Goal: Transaction & Acquisition: Book appointment/travel/reservation

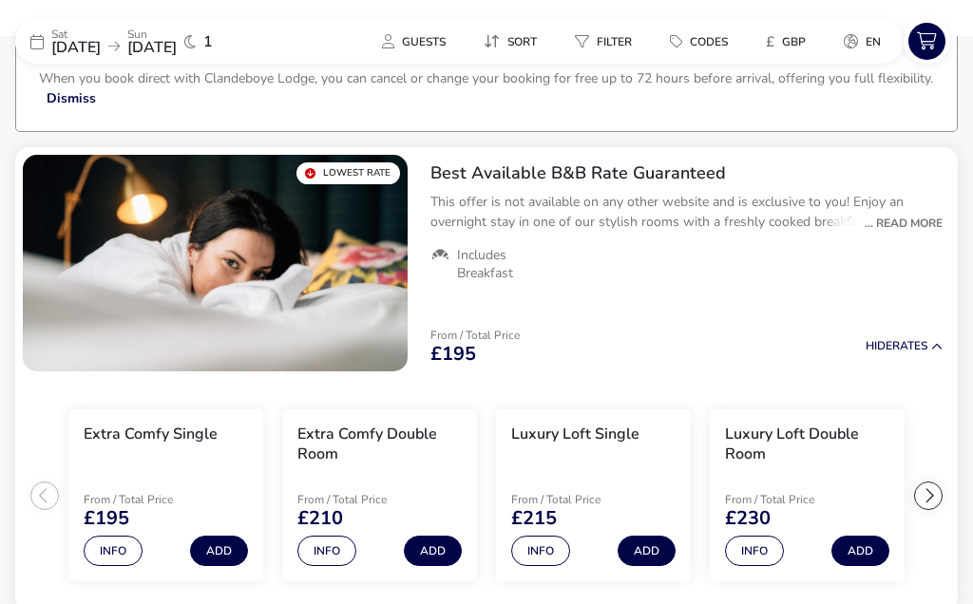
scroll to position [132, 0]
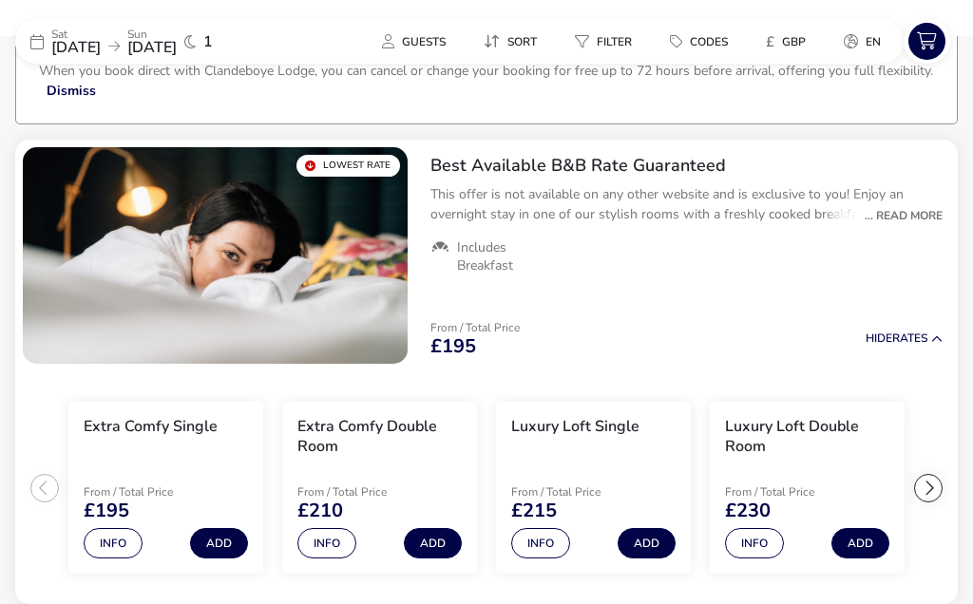
click at [919, 217] on div "... Read More" at bounding box center [898, 215] width 87 height 17
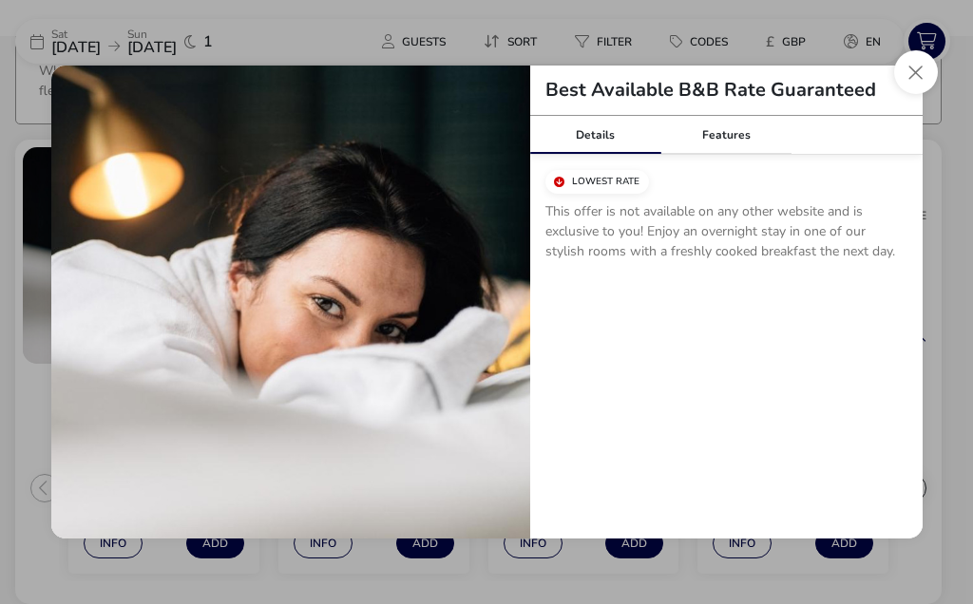
click at [915, 72] on button "Close modal" at bounding box center [916, 72] width 44 height 44
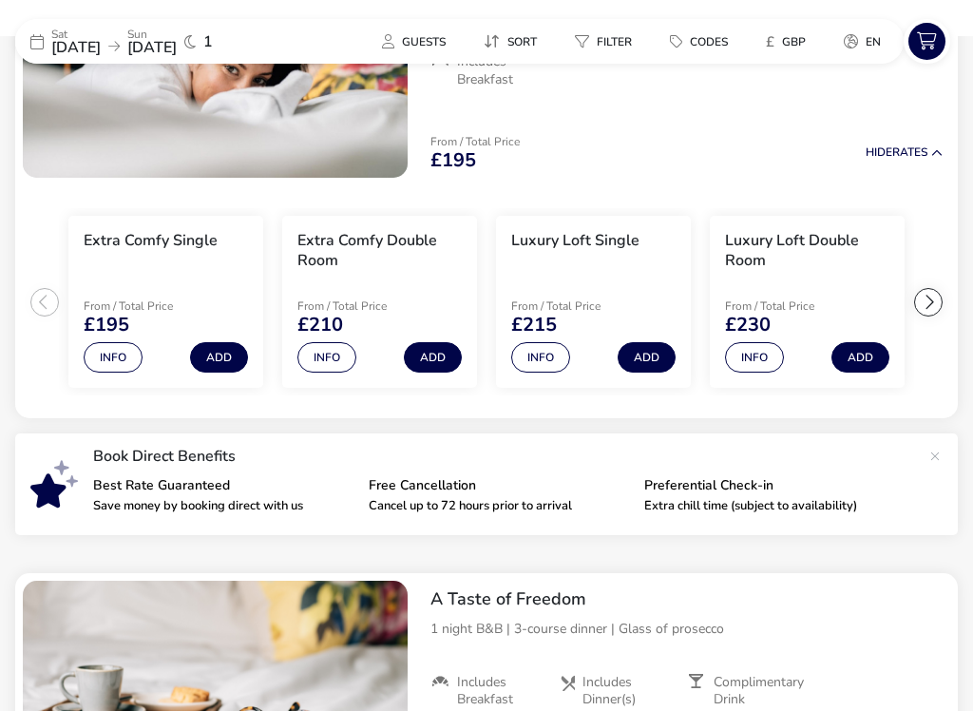
scroll to position [321, 0]
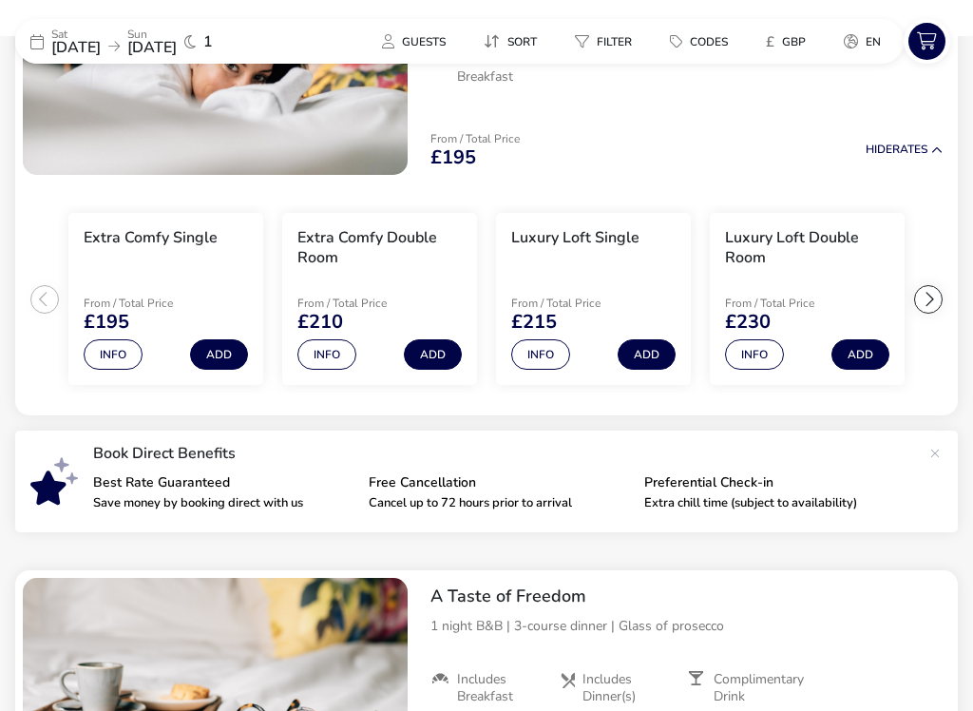
click at [325, 357] on button "Info" at bounding box center [326, 354] width 59 height 30
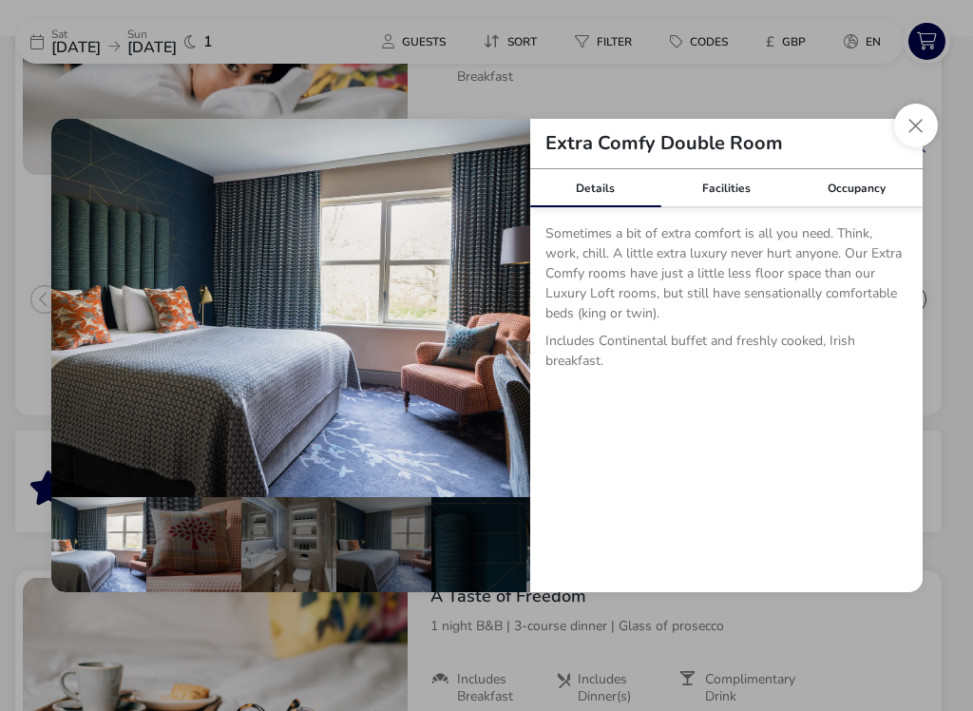
click at [923, 120] on button "Close dialog" at bounding box center [916, 126] width 44 height 44
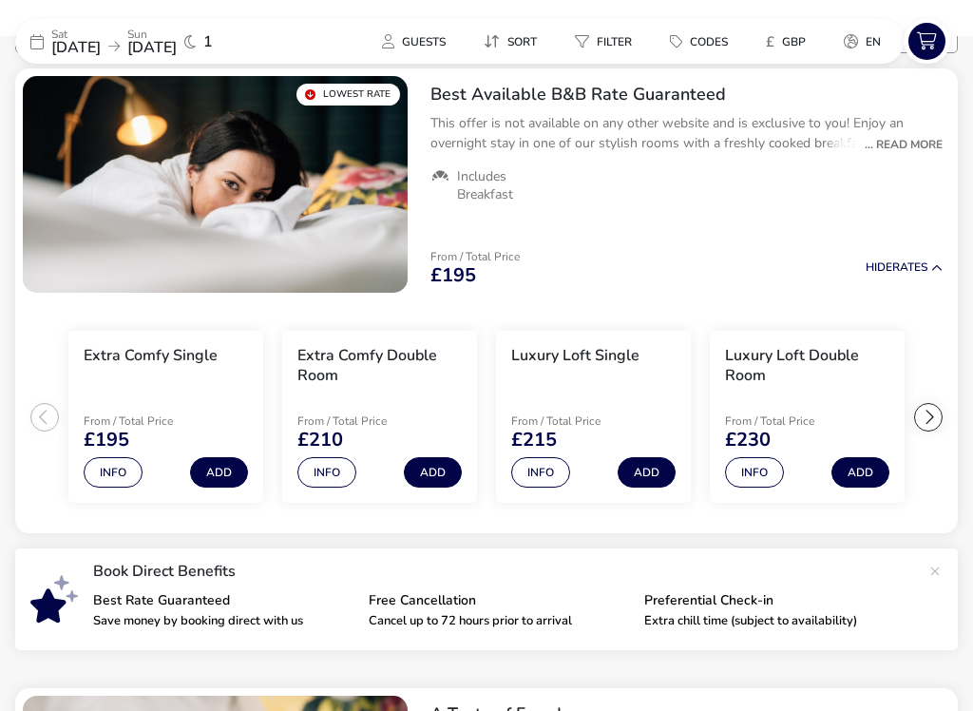
scroll to position [203, 0]
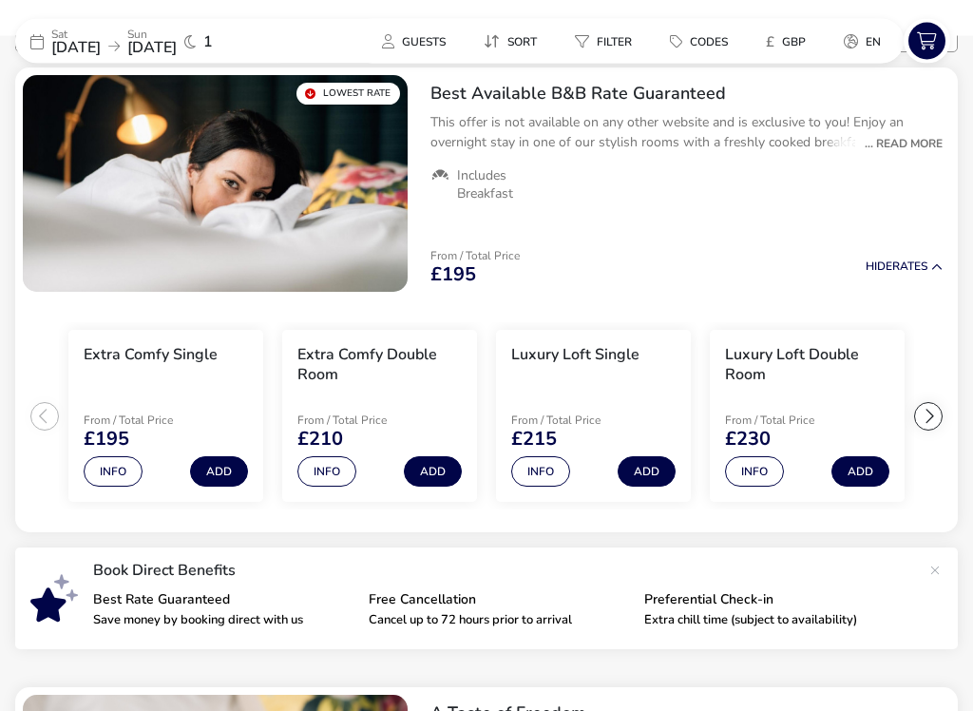
click at [927, 139] on div "... Read More" at bounding box center [898, 144] width 87 height 17
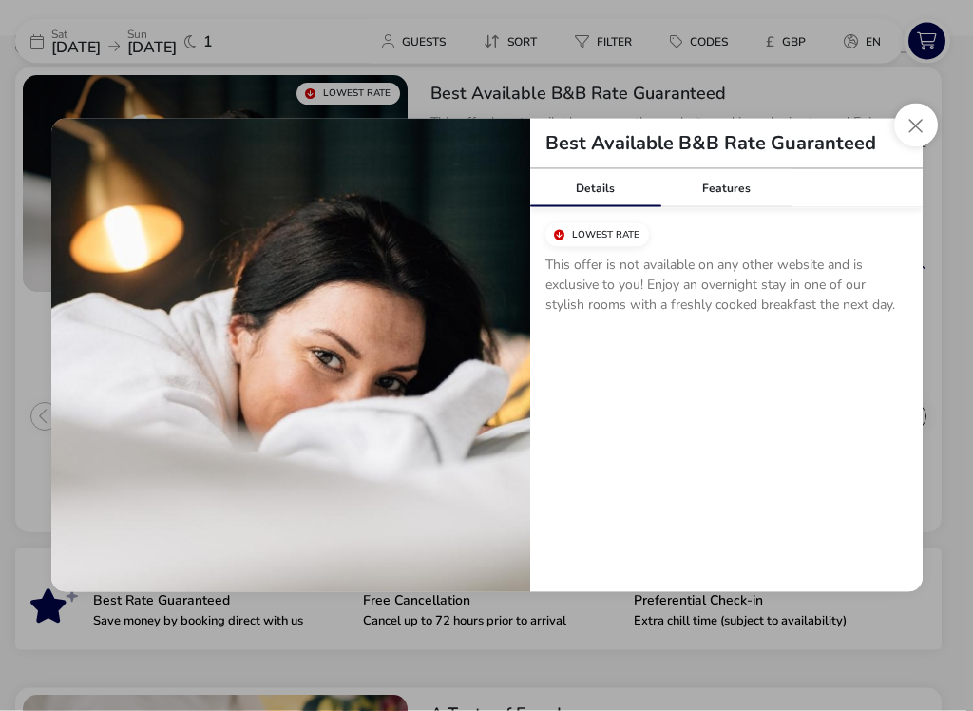
scroll to position [204, 0]
click at [923, 119] on button "Close modal" at bounding box center [916, 126] width 44 height 44
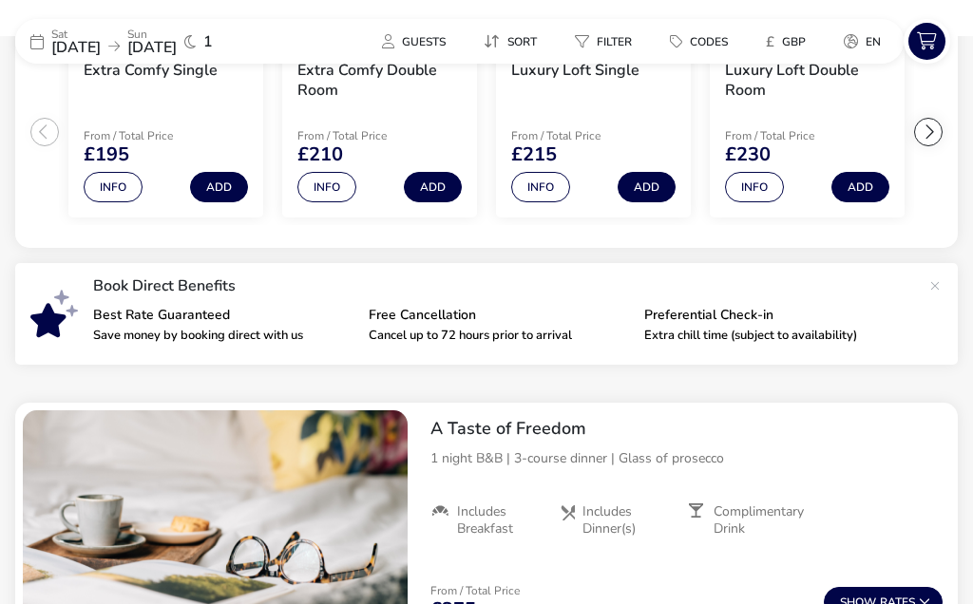
scroll to position [486, 0]
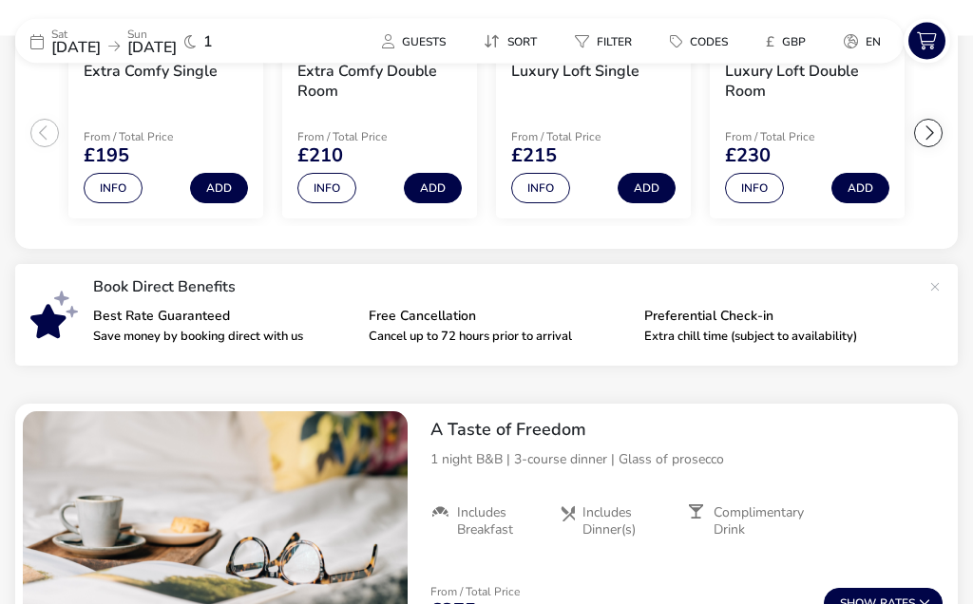
click at [417, 29] on button "Guests" at bounding box center [414, 42] width 94 height 28
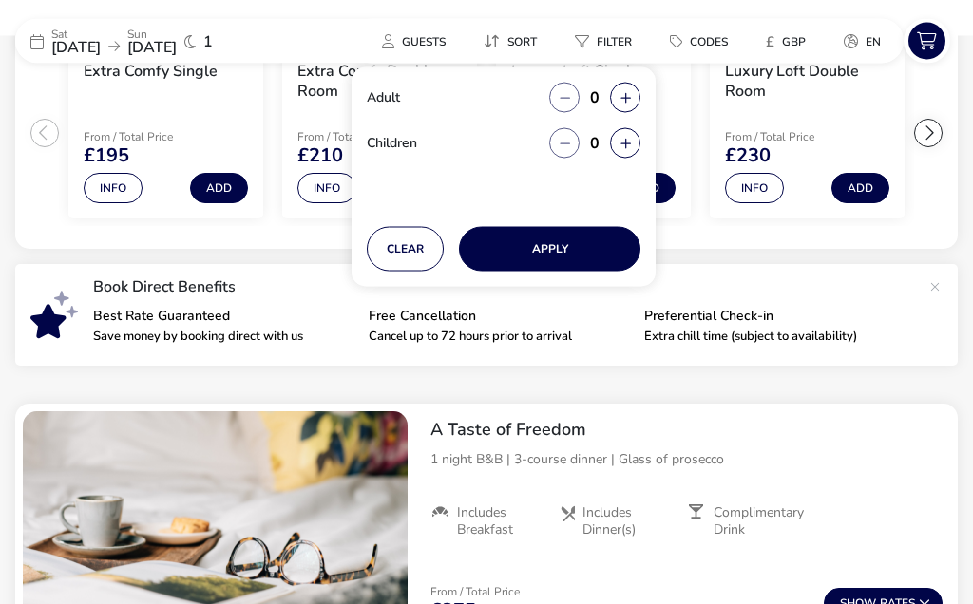
scroll to position [487, 0]
click at [628, 94] on icon "button" at bounding box center [624, 98] width 10 height 12
click at [632, 90] on button "button" at bounding box center [625, 98] width 30 height 30
type input "2"
click at [560, 246] on button "Apply" at bounding box center [549, 249] width 181 height 45
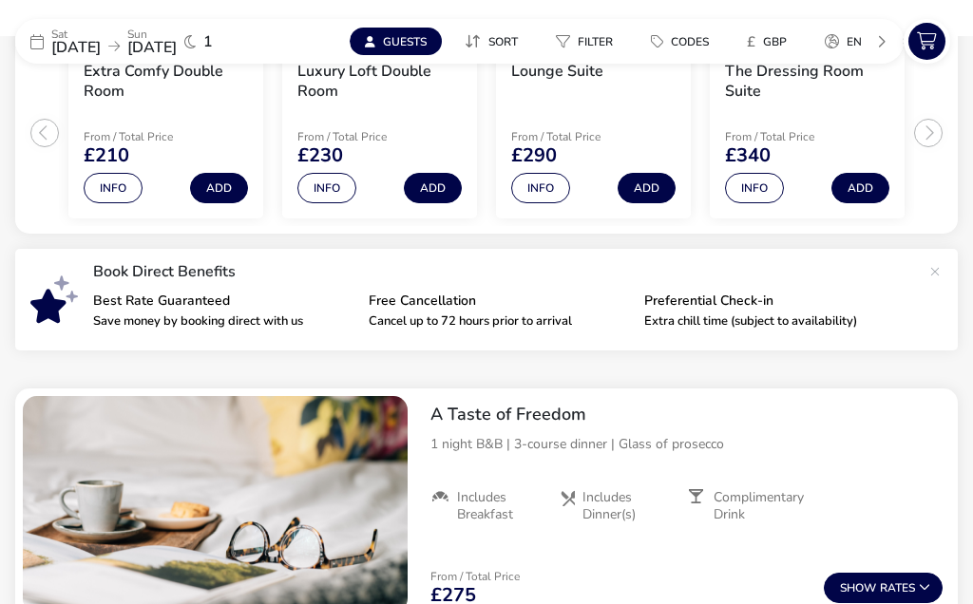
click at [223, 187] on button "Add" at bounding box center [219, 188] width 58 height 30
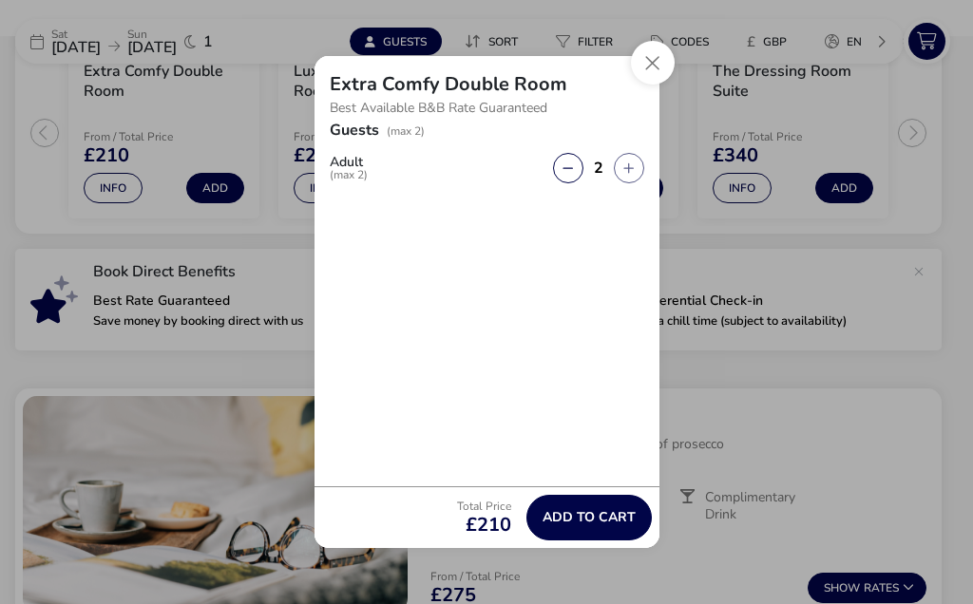
click at [603, 515] on span "Add to cart" at bounding box center [589, 517] width 93 height 14
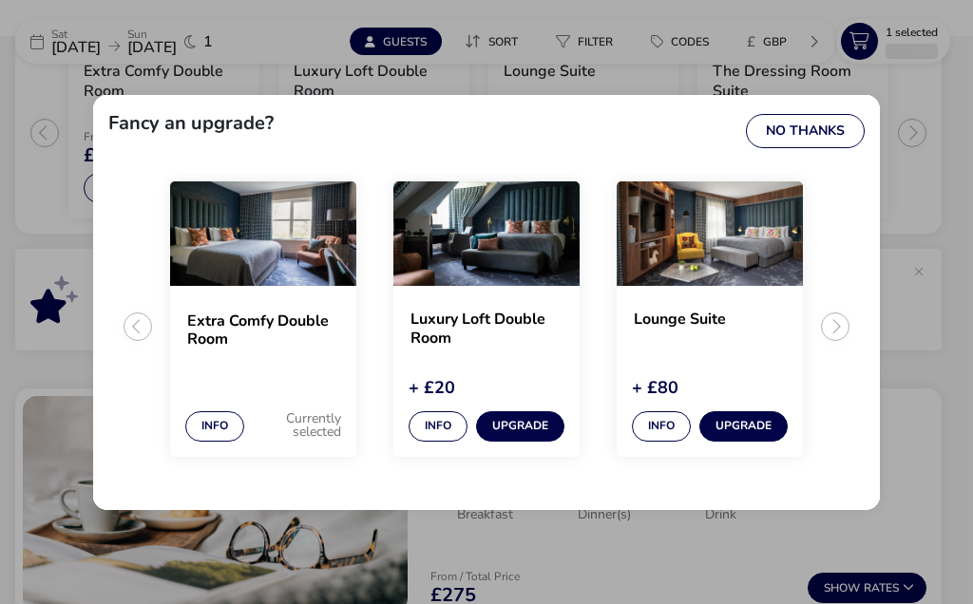
click at [451, 411] on button "Info" at bounding box center [438, 426] width 59 height 30
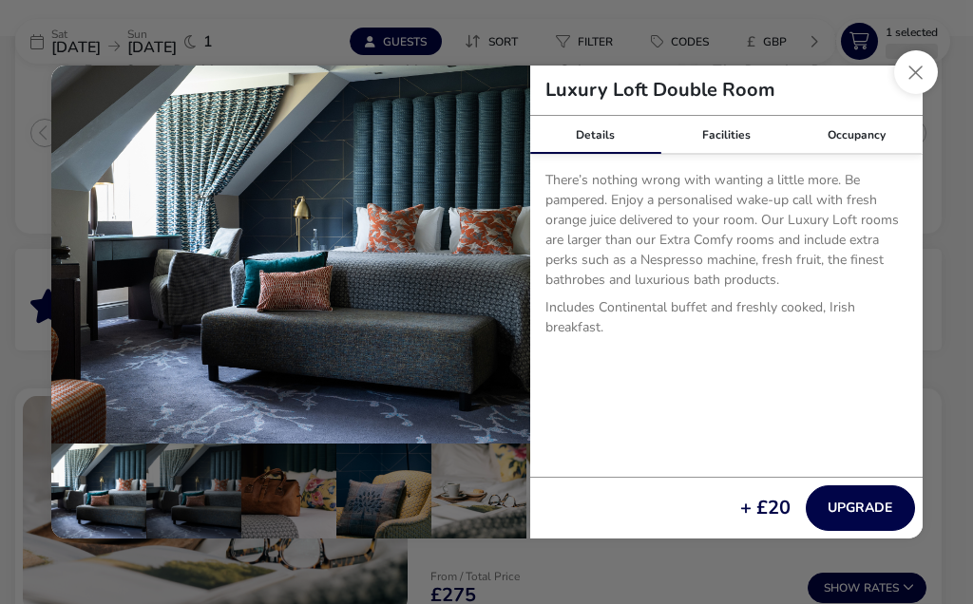
click at [916, 68] on button "Close dialog" at bounding box center [916, 72] width 44 height 44
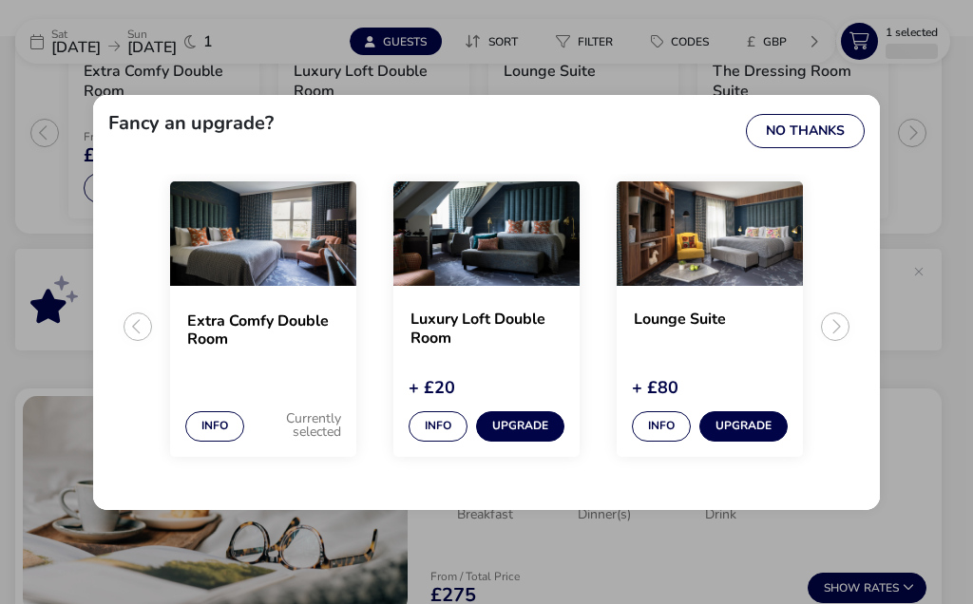
click at [827, 114] on button "No Thanks" at bounding box center [805, 131] width 119 height 34
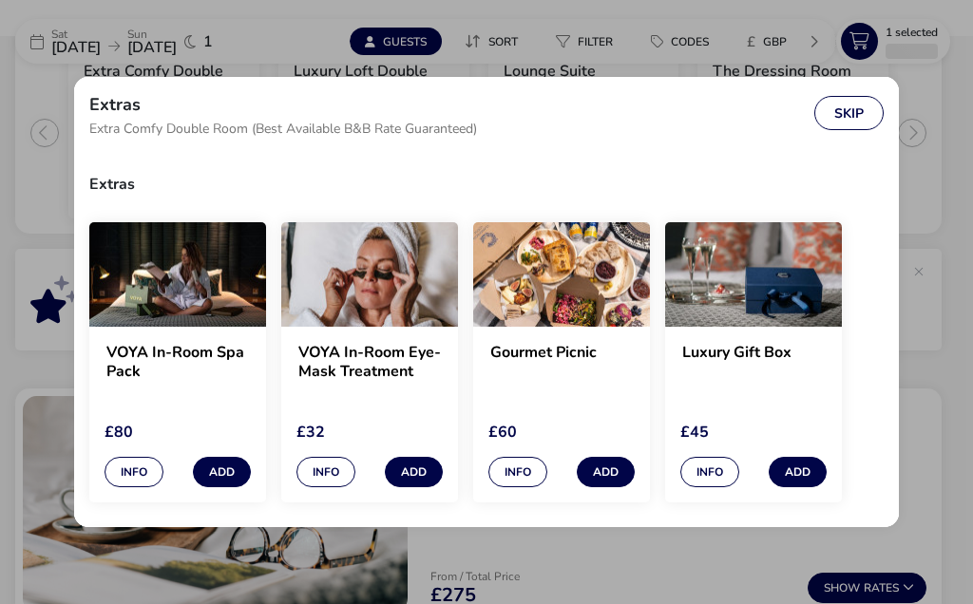
click at [849, 119] on button "Skip" at bounding box center [848, 113] width 69 height 34
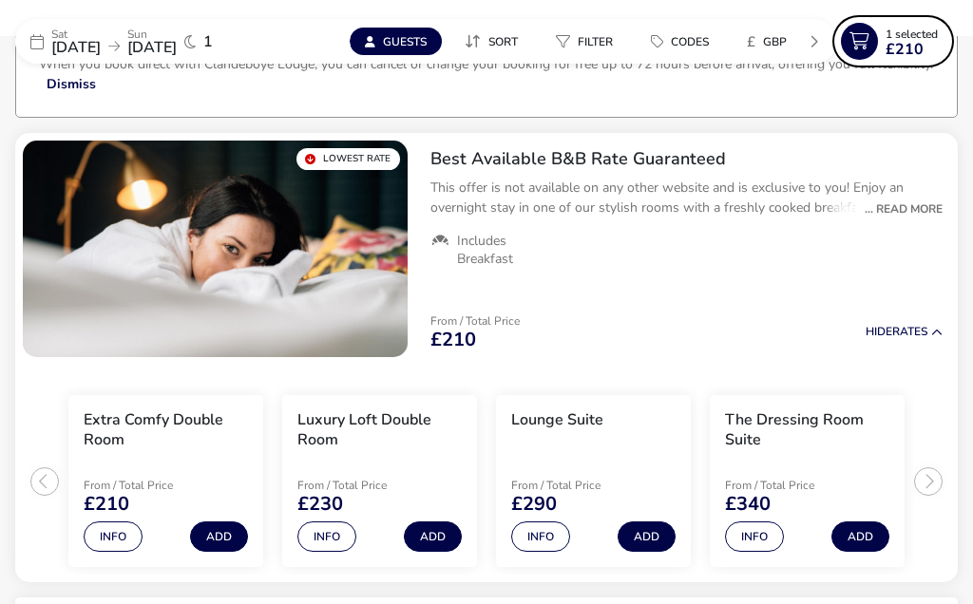
scroll to position [137, 0]
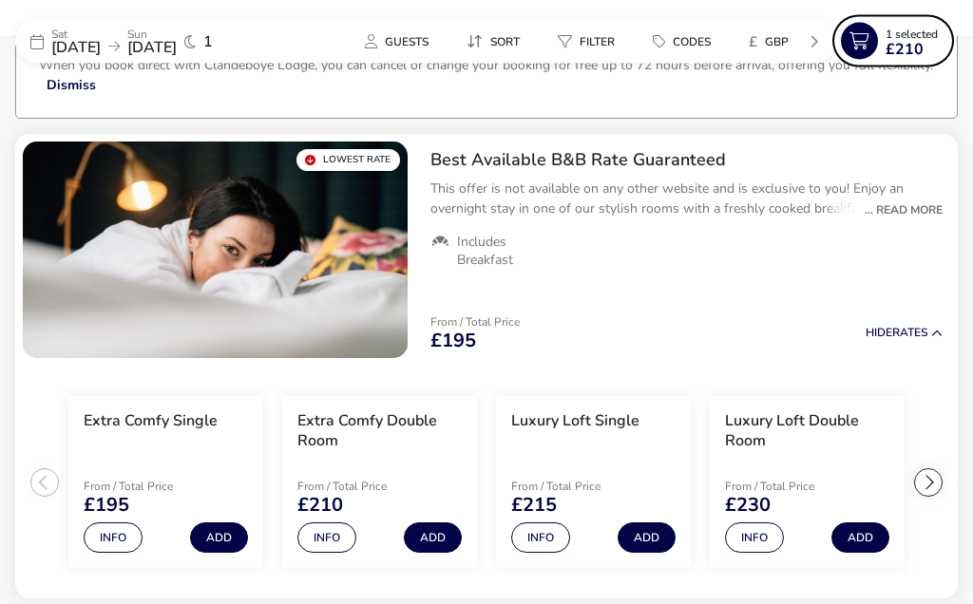
scroll to position [487, 0]
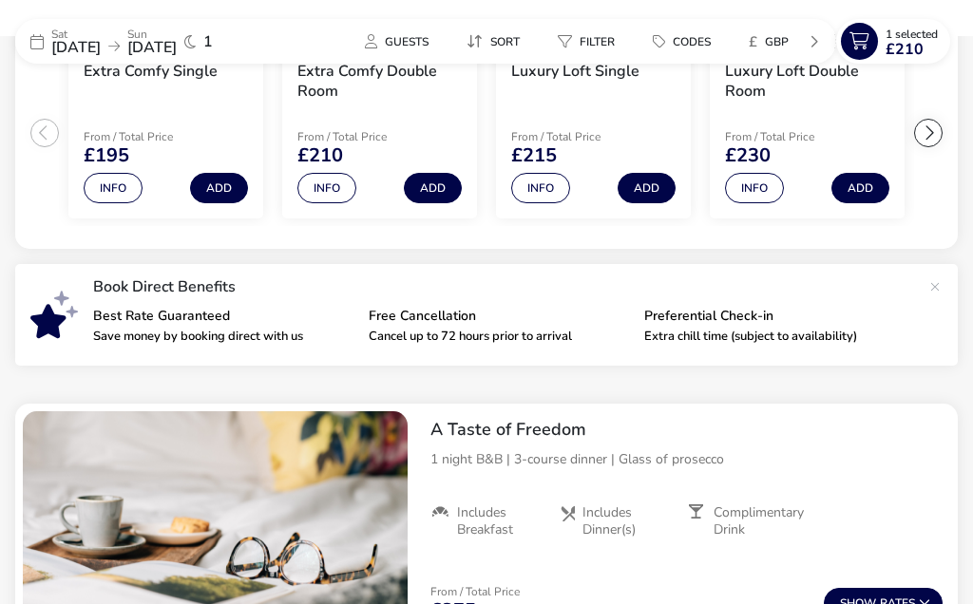
click at [896, 42] on span "£210" at bounding box center [904, 49] width 38 height 15
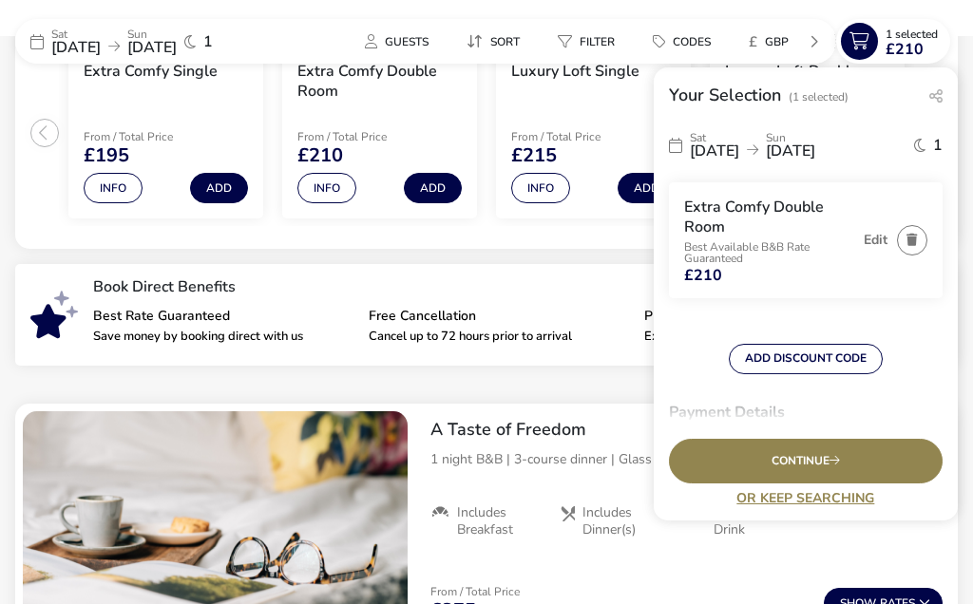
click at [923, 234] on button "button" at bounding box center [912, 240] width 30 height 30
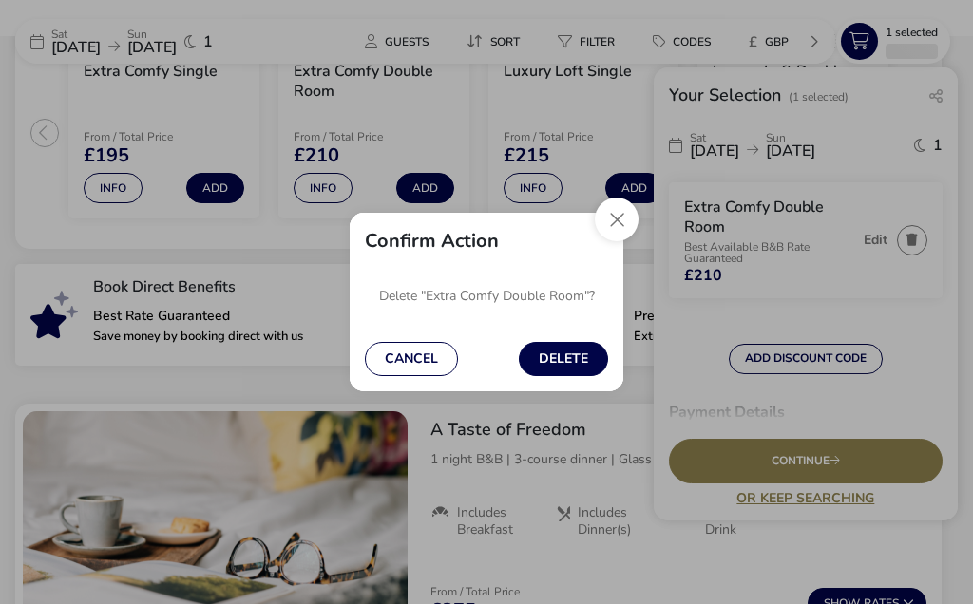
click at [572, 352] on button "Delete" at bounding box center [563, 359] width 89 height 34
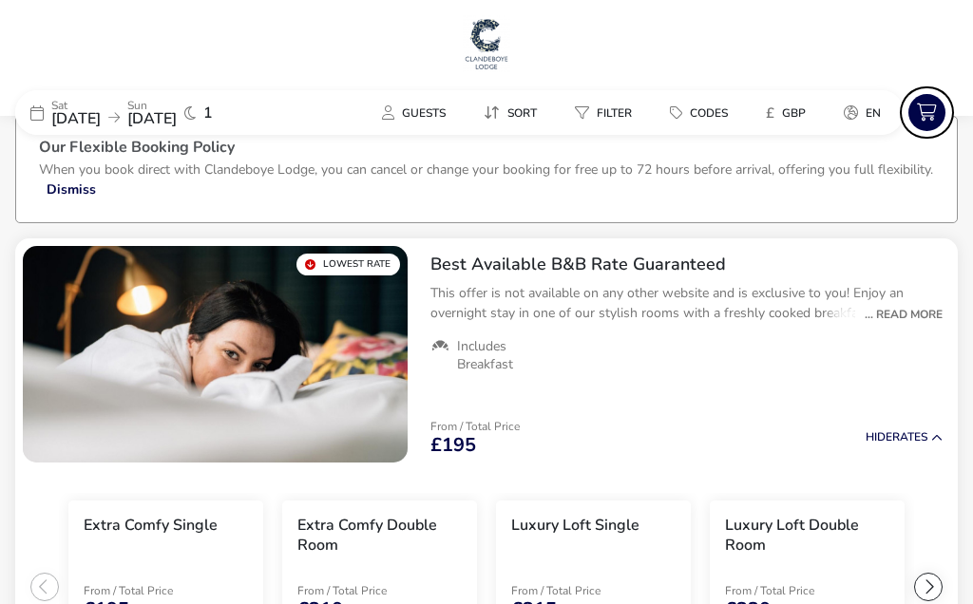
scroll to position [0, 0]
